Goal: Find specific page/section: Find specific page/section

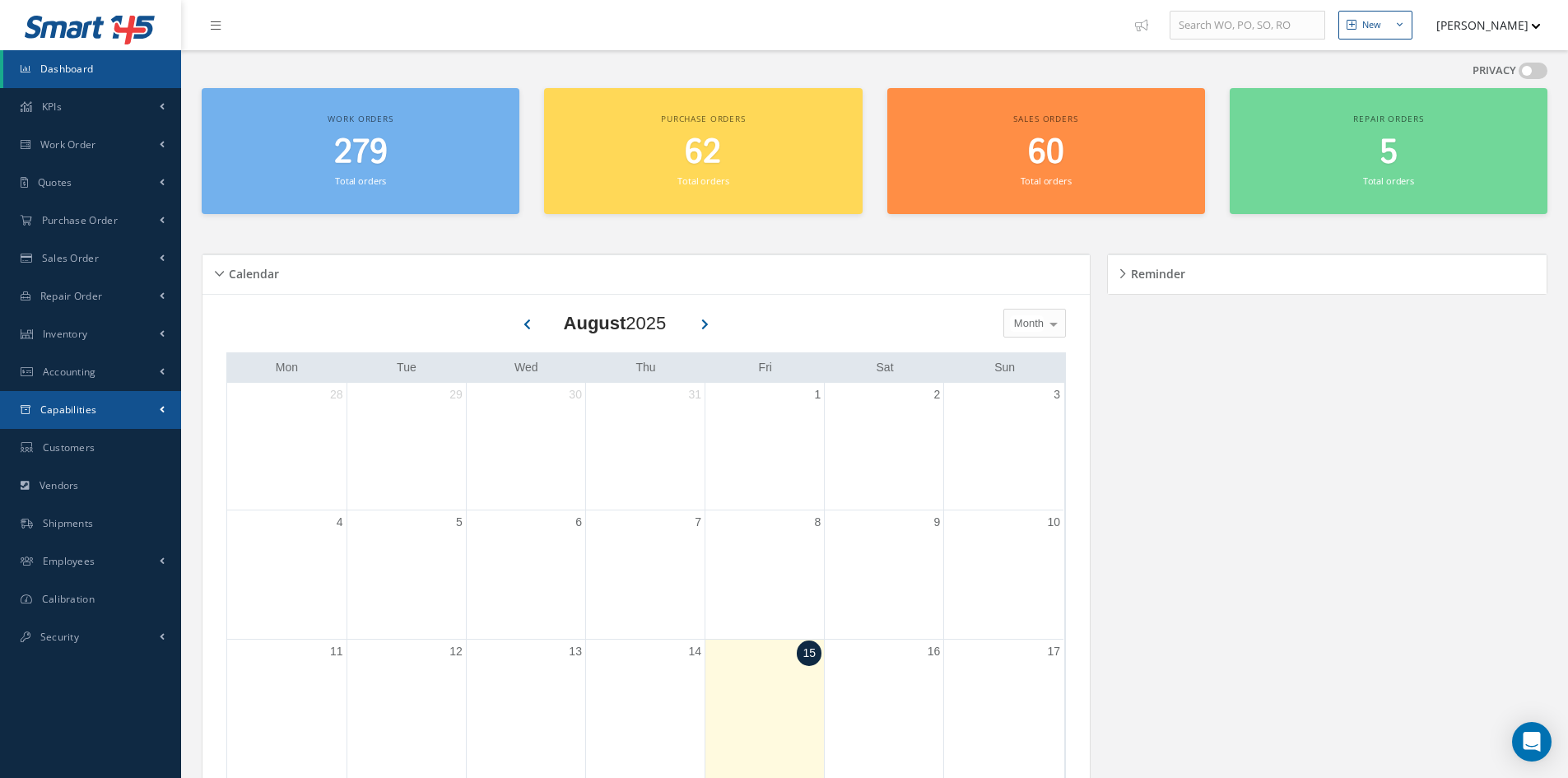
click at [83, 401] on link "Capabilities" at bounding box center [90, 410] width 181 height 38
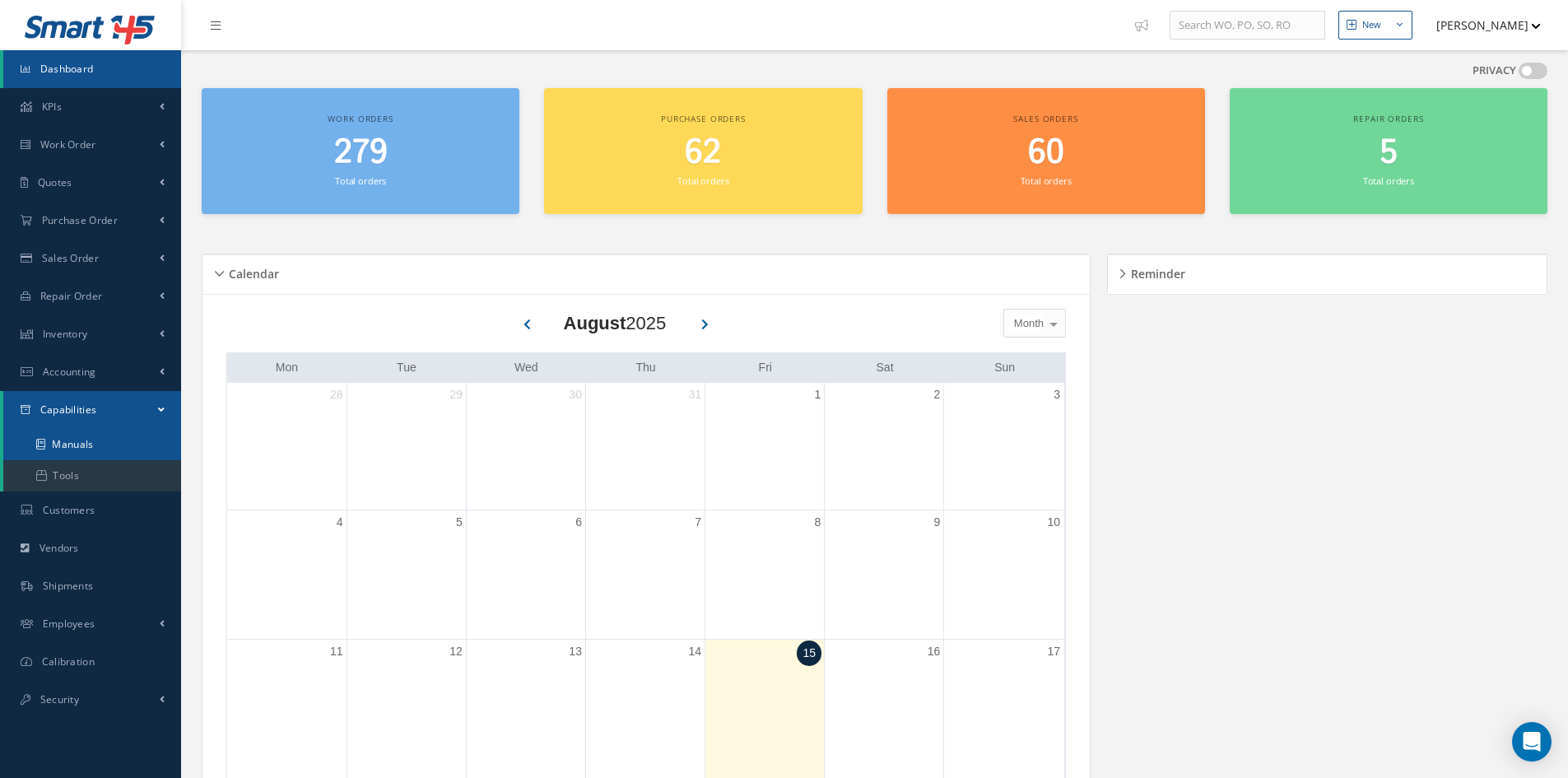
click at [66, 443] on link "Manuals" at bounding box center [92, 444] width 178 height 31
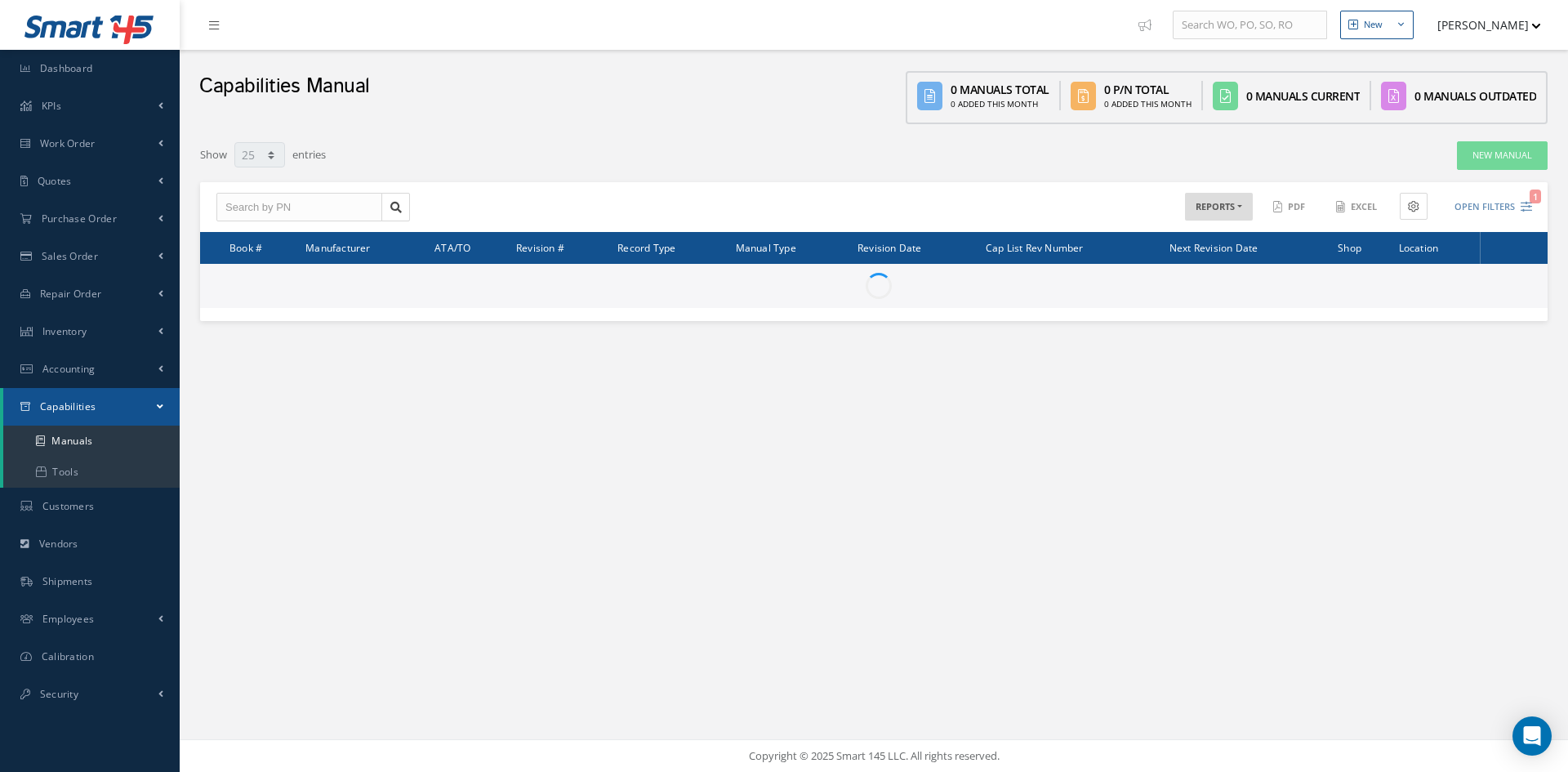
select select "25"
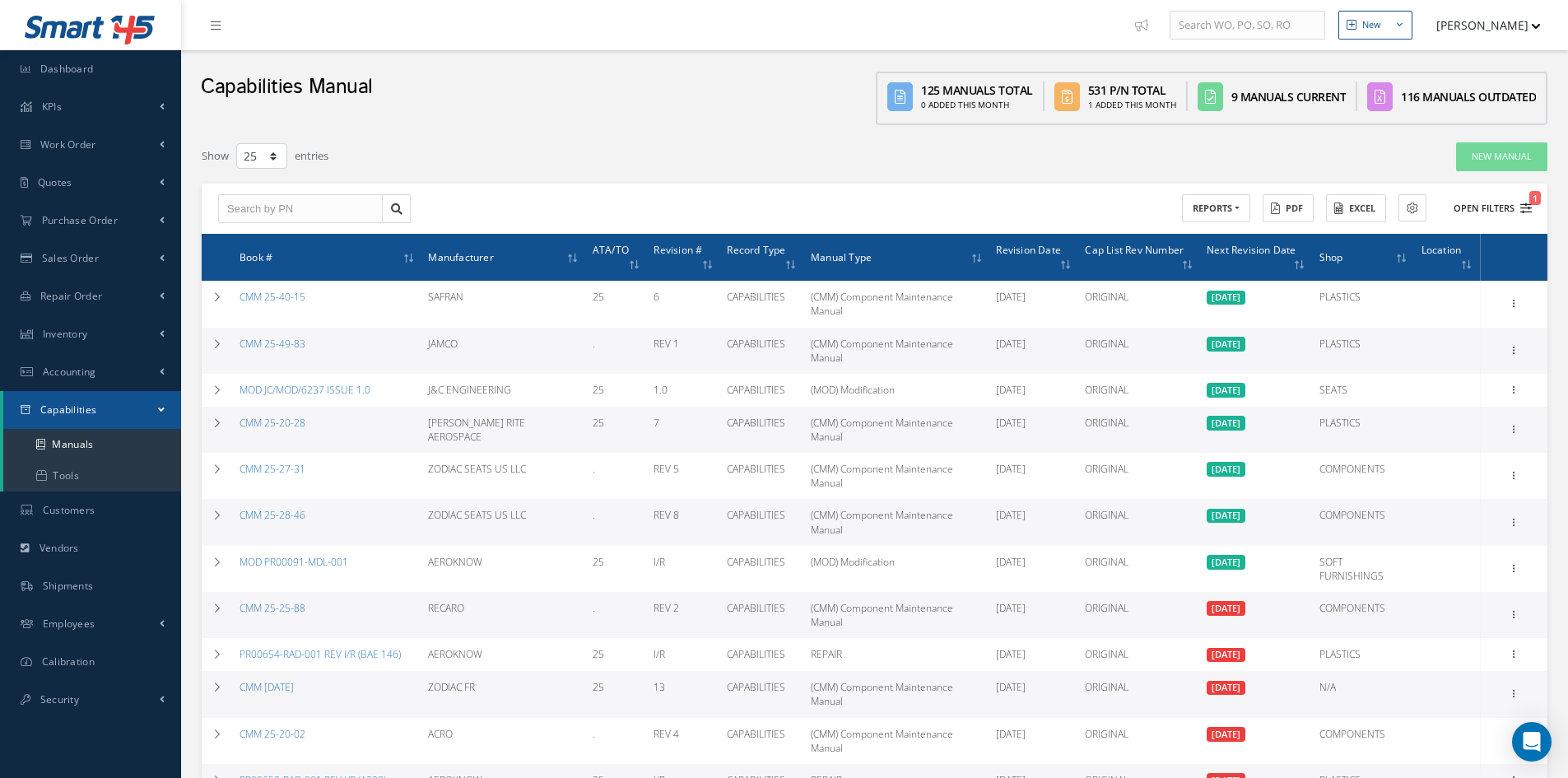
click at [1480, 213] on button "Open Filters 1" at bounding box center [1485, 209] width 93 height 27
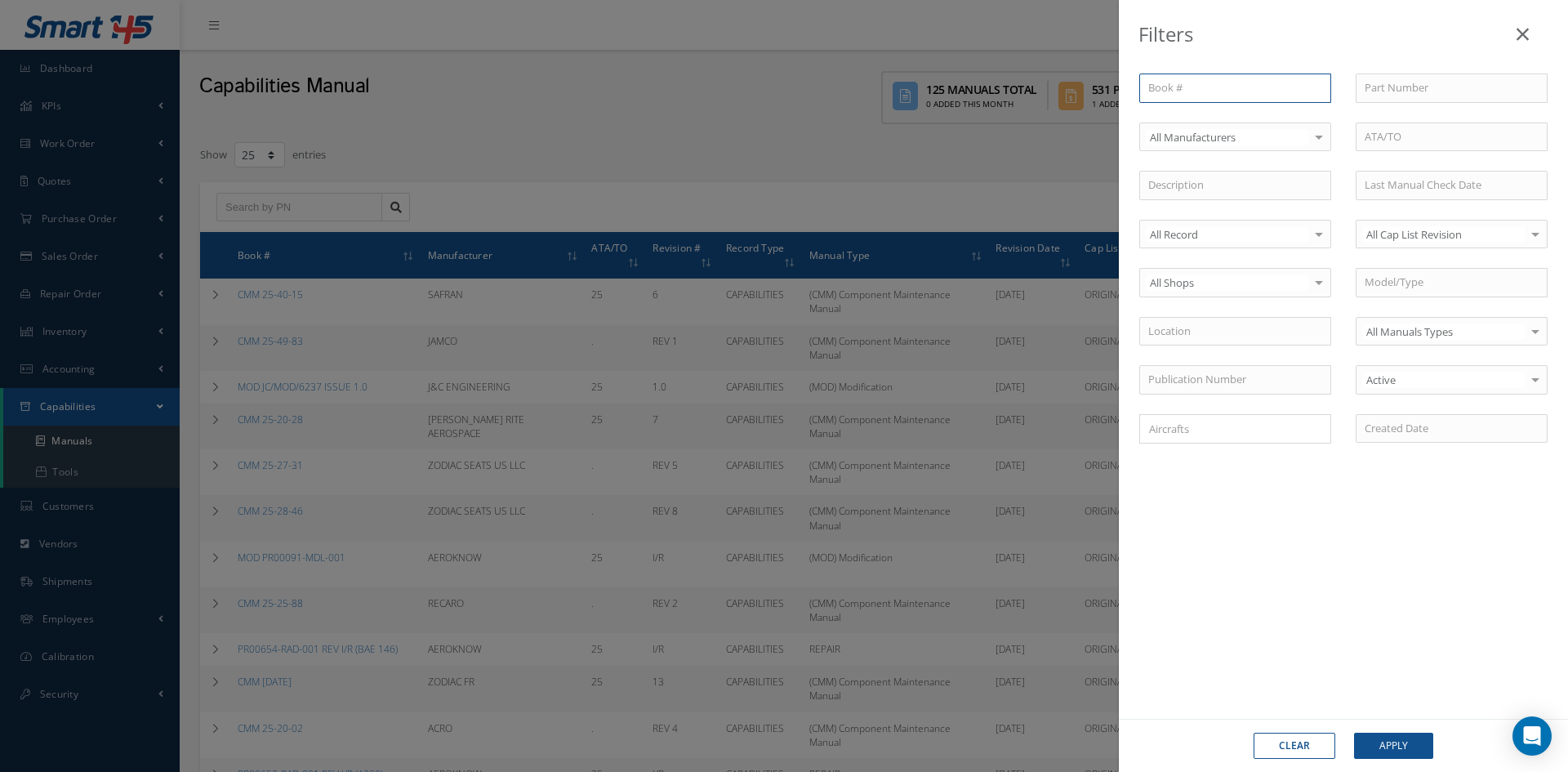
click at [1243, 88] on input "text" at bounding box center [1235, 88] width 192 height 30
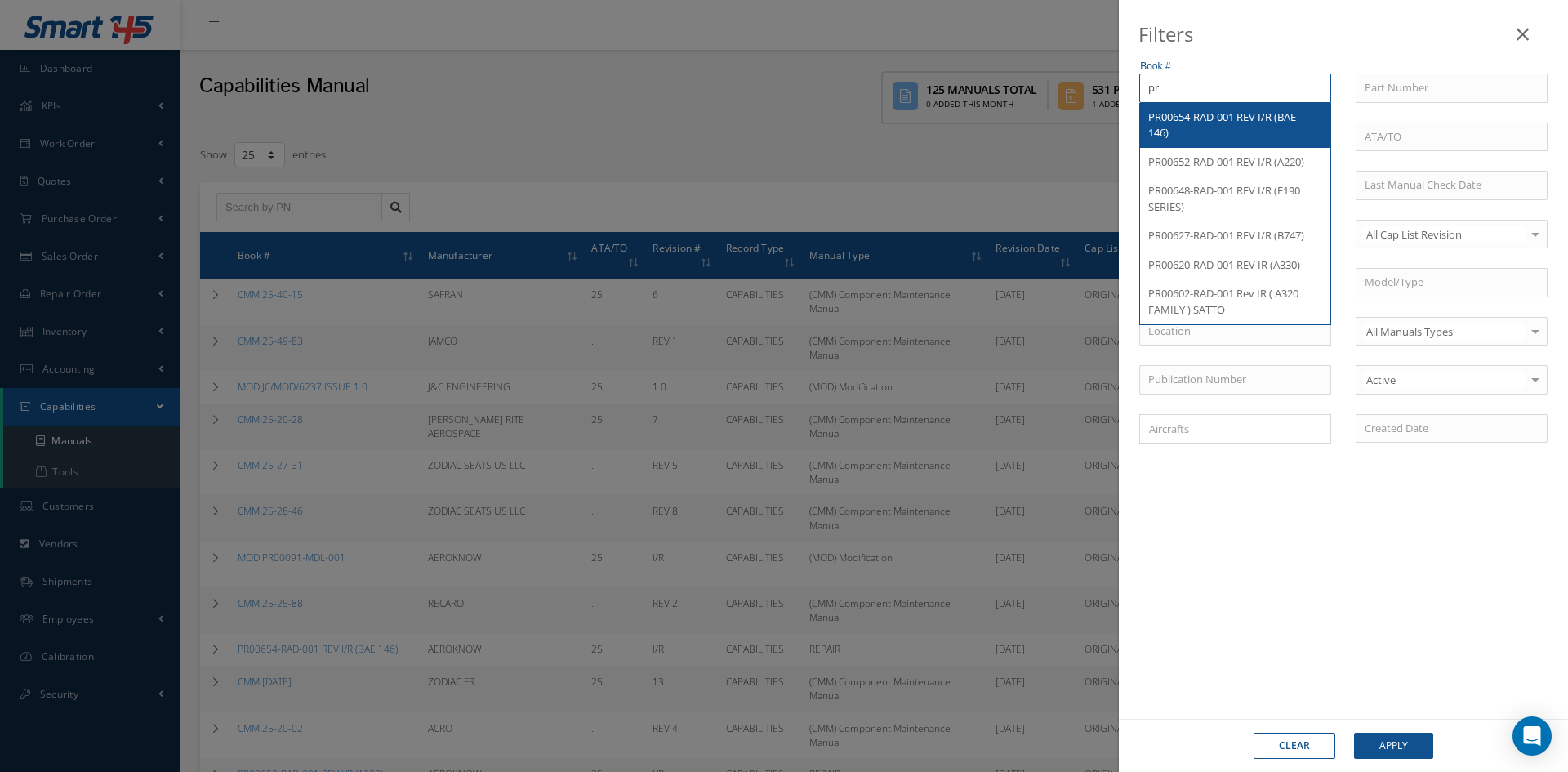
type input "p"
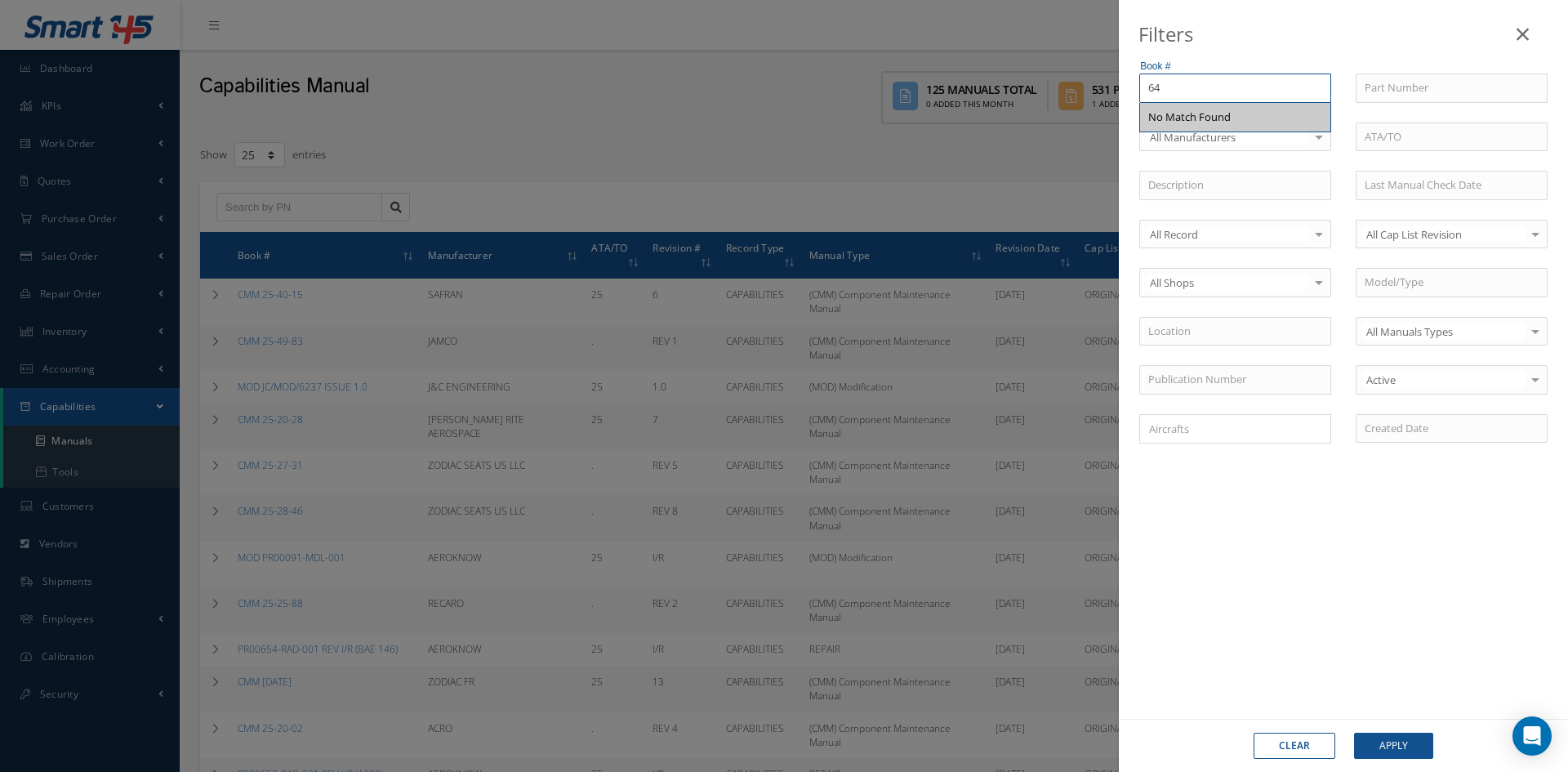
type input "6"
click at [1525, 27] on icon at bounding box center [1522, 34] width 13 height 19
